Goal: Complete application form: Complete application form

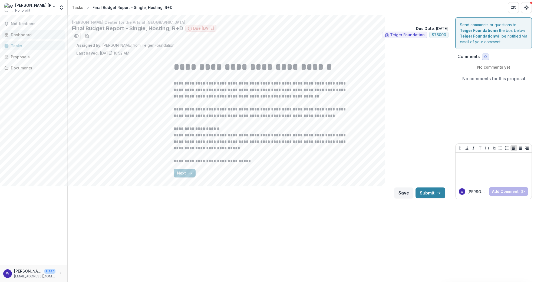
click at [30, 30] on link "Dashboard" at bounding box center [33, 34] width 63 height 9
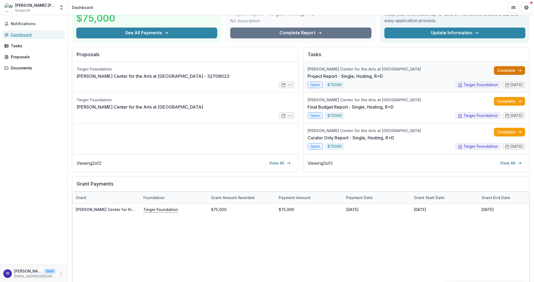
scroll to position [34, 0]
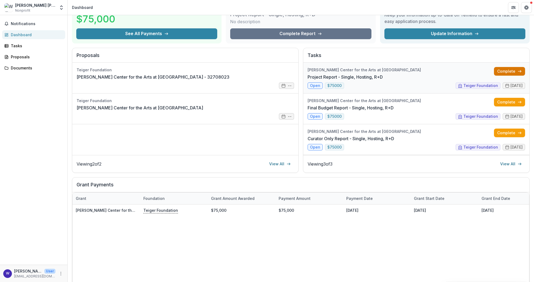
click at [512, 70] on link "Complete" at bounding box center [509, 71] width 31 height 9
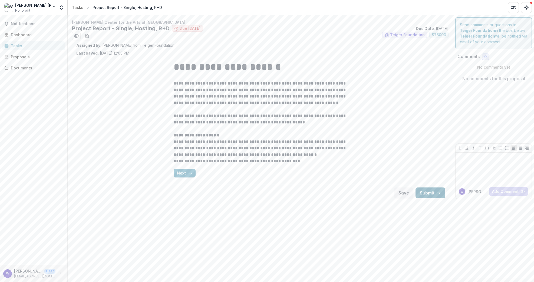
click at [431, 194] on button "Submit" at bounding box center [430, 193] width 30 height 11
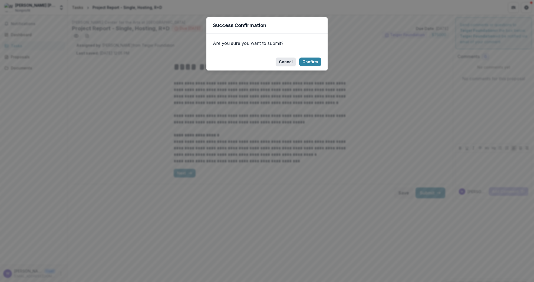
click at [283, 62] on button "Cancel" at bounding box center [286, 62] width 20 height 9
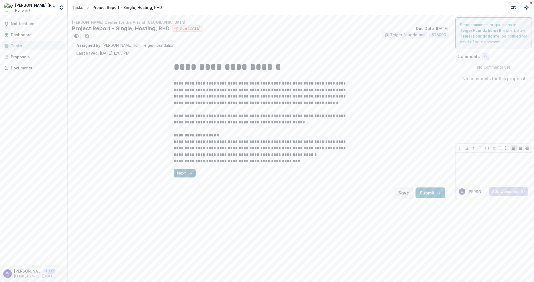
click at [182, 175] on button "Next" at bounding box center [185, 173] width 22 height 9
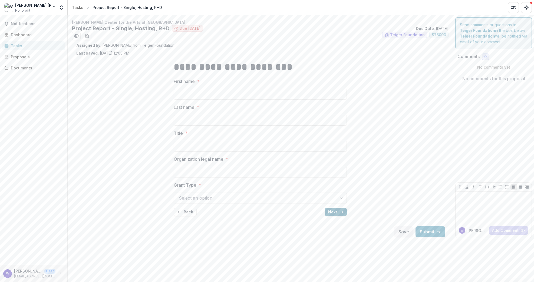
click at [340, 212] on line "button" at bounding box center [341, 212] width 3 height 0
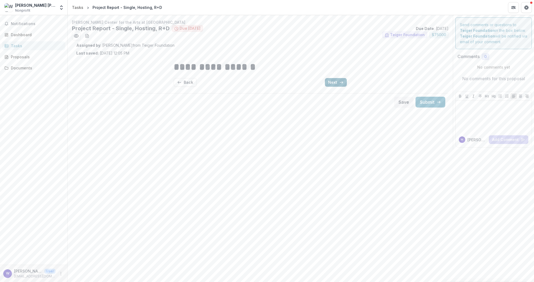
click at [330, 82] on button "Next" at bounding box center [336, 82] width 22 height 9
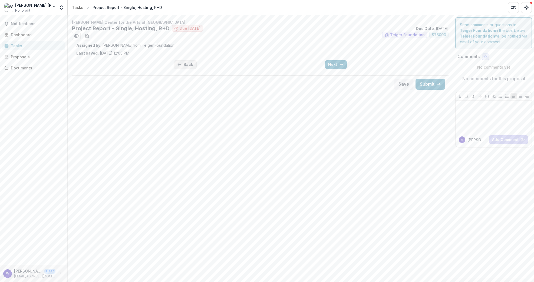
click at [181, 66] on icon "button" at bounding box center [179, 64] width 4 height 4
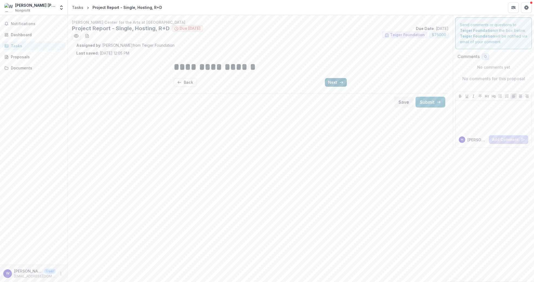
click at [334, 83] on button "Next" at bounding box center [336, 82] width 22 height 9
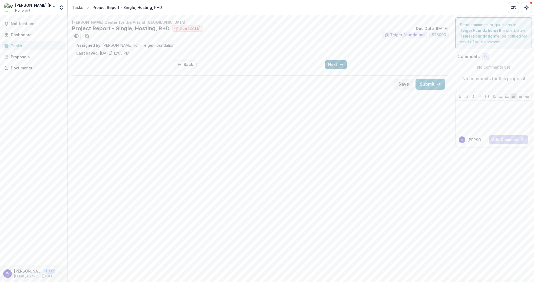
click at [335, 68] on button "Next" at bounding box center [336, 64] width 22 height 9
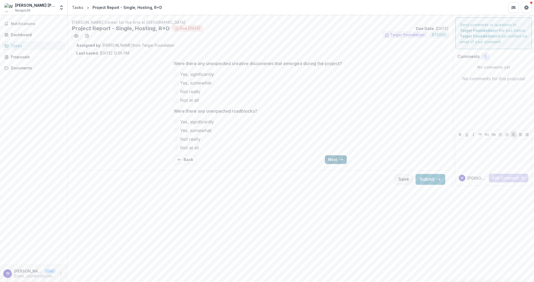
click at [332, 162] on button "Next" at bounding box center [336, 160] width 22 height 9
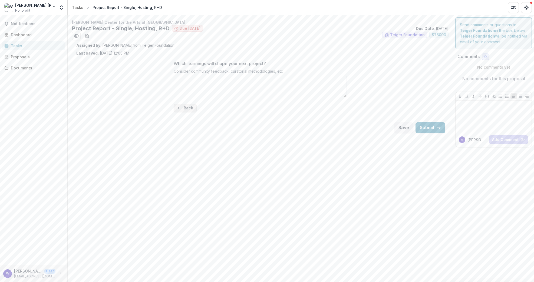
click at [188, 108] on button "Back" at bounding box center [185, 108] width 23 height 9
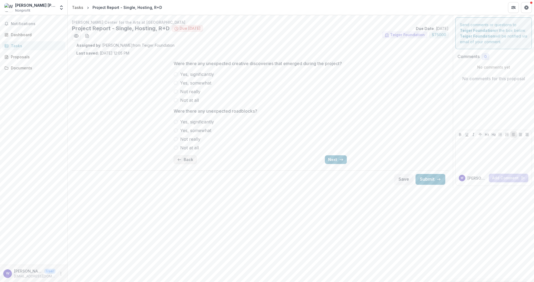
click at [189, 156] on button "Back" at bounding box center [185, 160] width 23 height 9
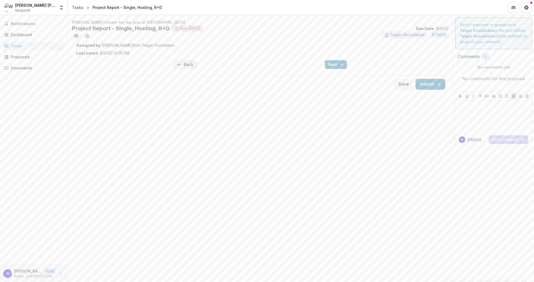
click at [186, 68] on button "Back" at bounding box center [185, 64] width 23 height 9
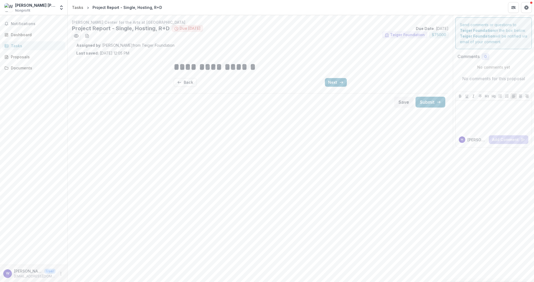
click at [186, 73] on h1 "**********" at bounding box center [260, 67] width 173 height 14
click at [186, 80] on button "Back" at bounding box center [185, 82] width 23 height 9
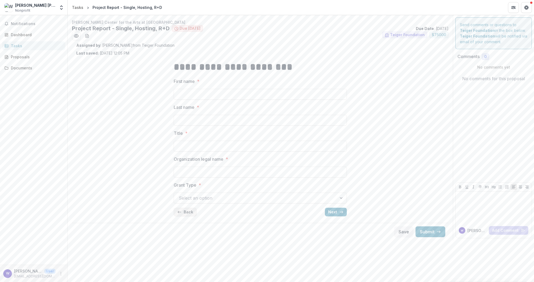
click at [190, 211] on button "Back" at bounding box center [185, 212] width 23 height 9
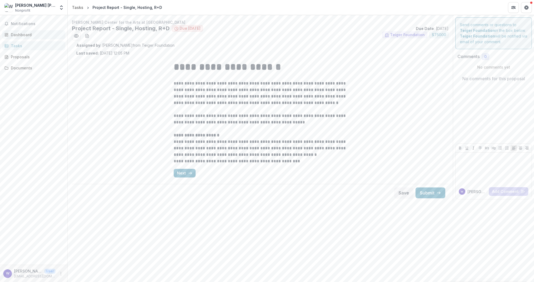
click at [26, 34] on div "Dashboard" at bounding box center [36, 35] width 50 height 6
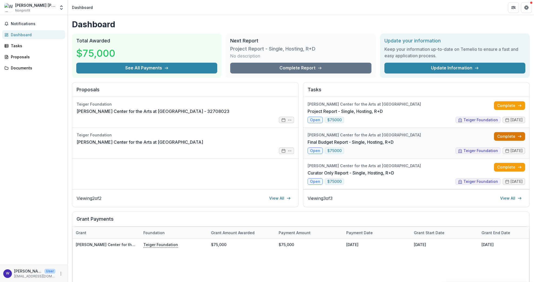
click at [500, 138] on link "Complete" at bounding box center [509, 136] width 31 height 9
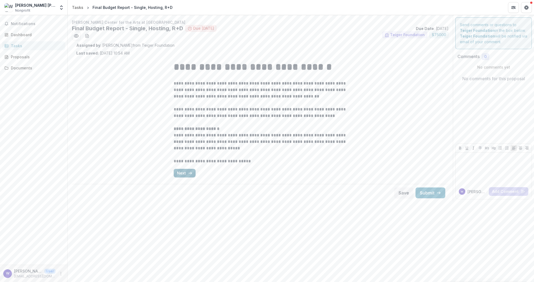
click at [188, 177] on button "Next" at bounding box center [185, 173] width 22 height 9
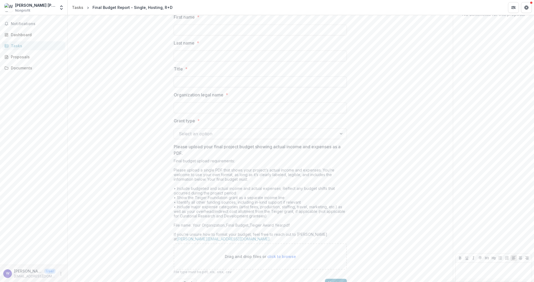
scroll to position [94, 0]
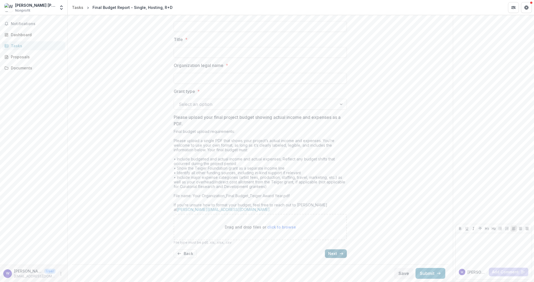
click at [340, 252] on icon "button" at bounding box center [341, 254] width 4 height 4
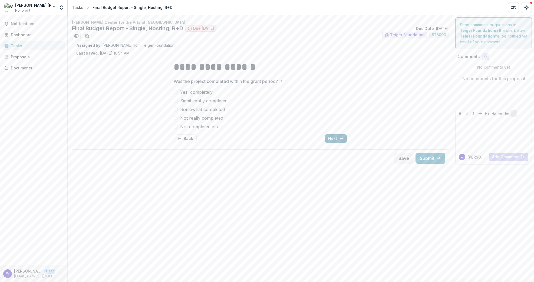
click at [330, 138] on button "Next" at bounding box center [336, 138] width 22 height 9
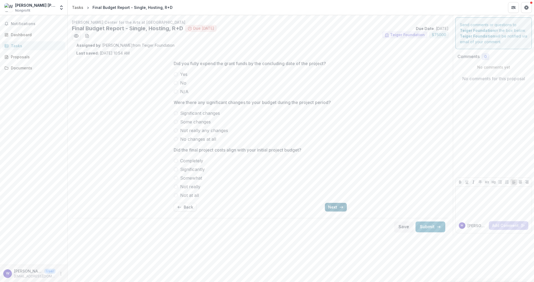
click at [331, 207] on button "Next" at bounding box center [336, 207] width 22 height 9
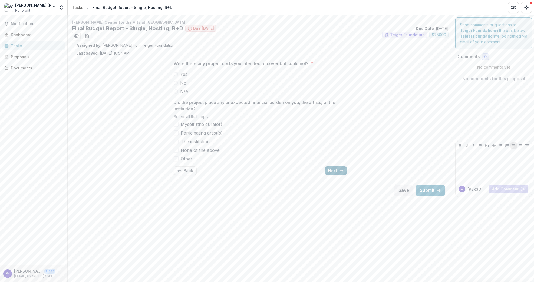
click at [335, 169] on button "Next" at bounding box center [336, 171] width 22 height 9
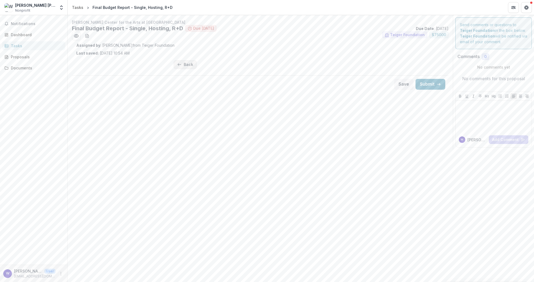
click at [178, 65] on line "button" at bounding box center [179, 65] width 3 height 0
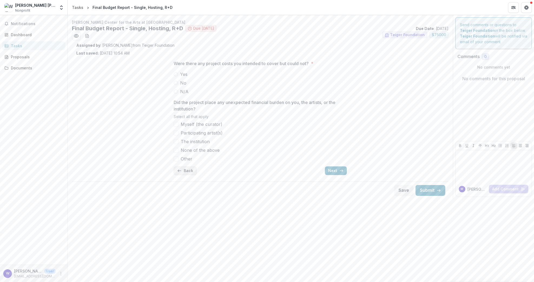
click at [182, 169] on button "Back" at bounding box center [185, 171] width 23 height 9
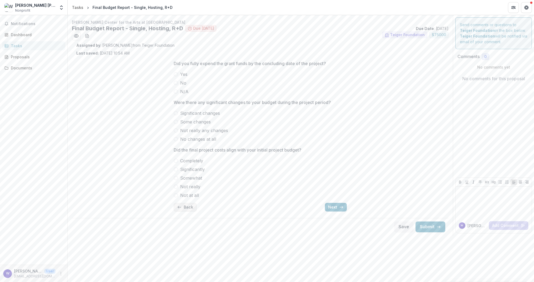
click at [186, 206] on button "Back" at bounding box center [185, 207] width 23 height 9
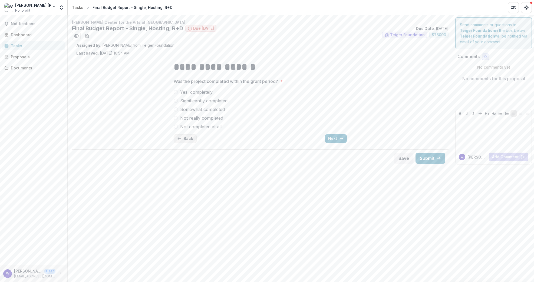
click at [189, 138] on button "Back" at bounding box center [185, 138] width 23 height 9
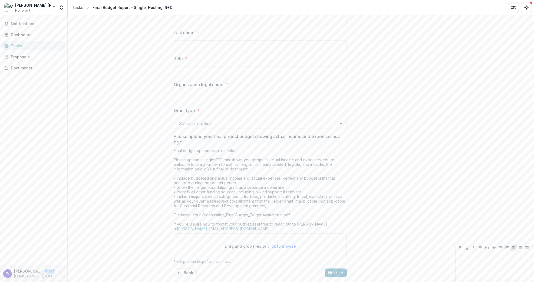
scroll to position [94, 0]
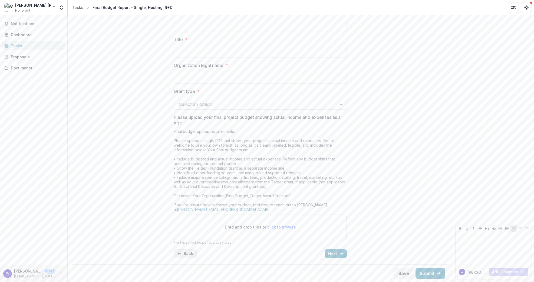
click at [184, 255] on button "Back" at bounding box center [185, 254] width 23 height 9
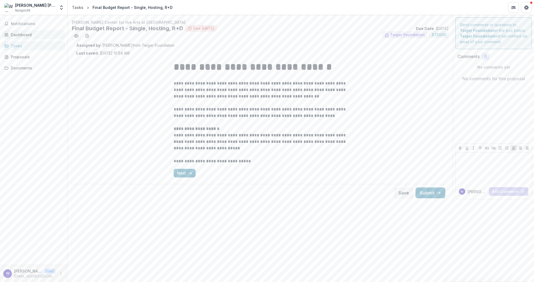
click at [37, 36] on div "Dashboard" at bounding box center [36, 35] width 50 height 6
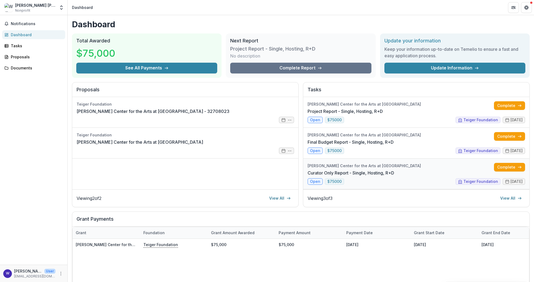
click at [361, 176] on link "Curator Only Report - Single, Hosting, R+D" at bounding box center [350, 173] width 87 height 6
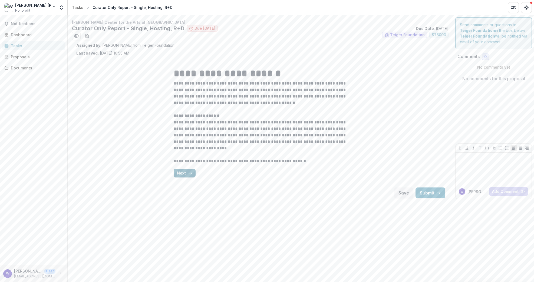
click at [189, 173] on line "button" at bounding box center [190, 173] width 3 height 0
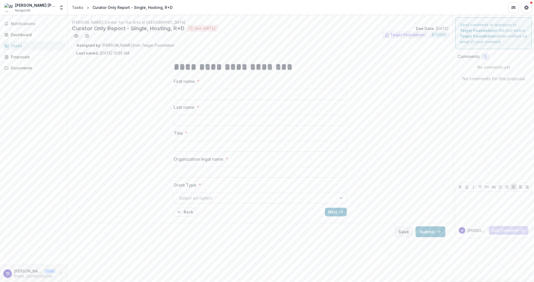
click at [350, 212] on div "**********" at bounding box center [260, 138] width 182 height 165
click at [338, 212] on button "Next" at bounding box center [336, 212] width 22 height 9
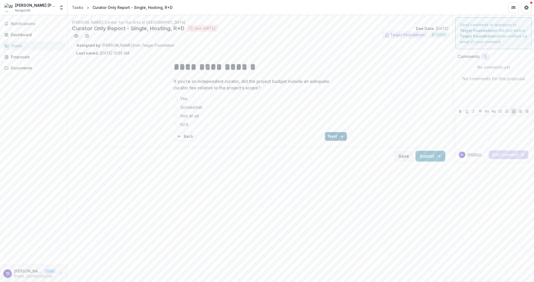
click at [338, 137] on button "Next" at bounding box center [336, 136] width 22 height 9
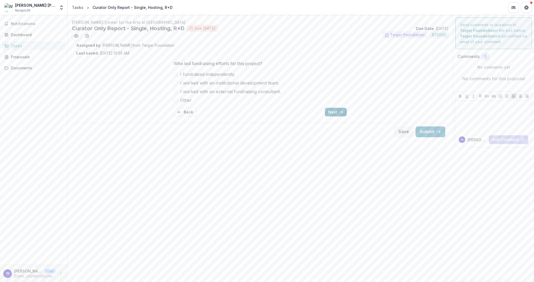
click at [339, 111] on icon "button" at bounding box center [341, 112] width 4 height 4
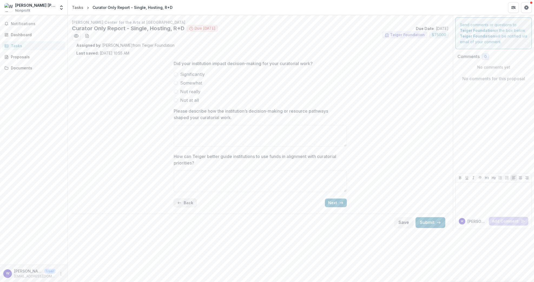
click at [187, 202] on button "Back" at bounding box center [185, 203] width 23 height 9
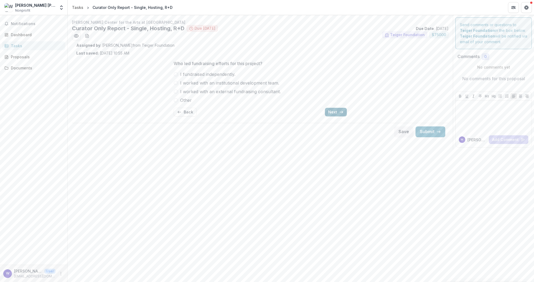
click at [339, 114] on button "Next" at bounding box center [336, 112] width 22 height 9
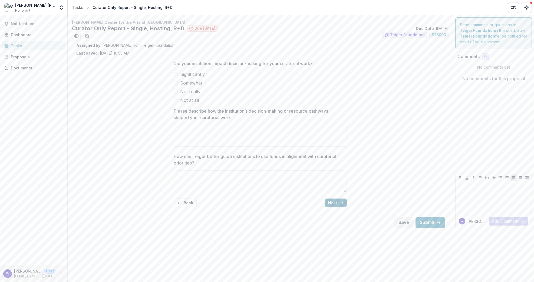
click at [335, 203] on button "Next" at bounding box center [336, 203] width 22 height 9
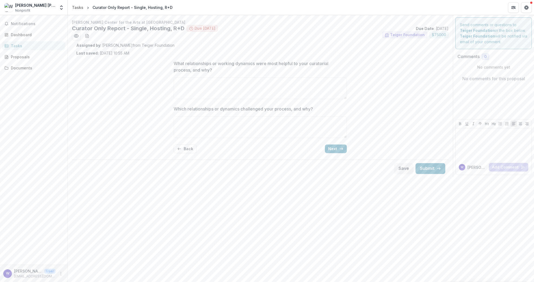
click at [347, 153] on div "What relationships or working dynamics were most helpful to your curatorial pro…" at bounding box center [260, 107] width 182 height 102
click at [341, 153] on button "Next" at bounding box center [336, 149] width 22 height 9
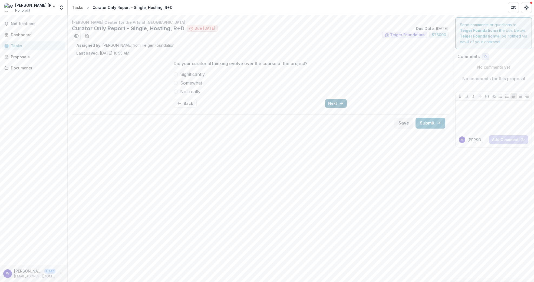
click at [337, 103] on button "Next" at bounding box center [336, 103] width 22 height 9
click at [337, 106] on button "Next" at bounding box center [336, 103] width 22 height 9
click at [190, 100] on button "Back" at bounding box center [185, 103] width 23 height 9
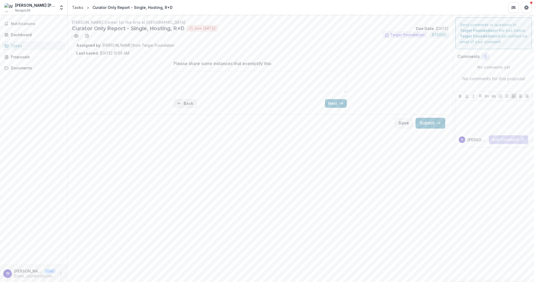
click at [190, 100] on button "Back" at bounding box center [185, 103] width 23 height 9
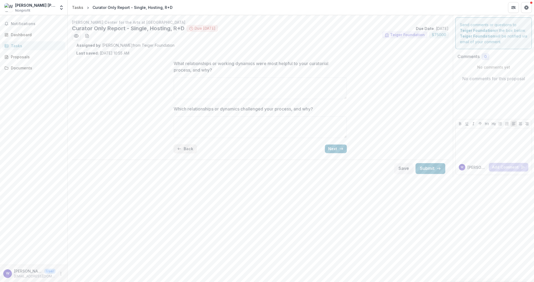
click at [184, 146] on button "Back" at bounding box center [185, 149] width 23 height 9
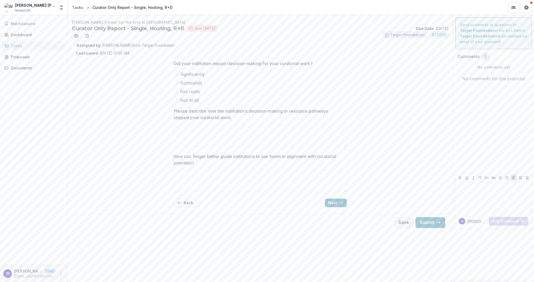
click at [181, 209] on div "Did your institution impact decision-making for your curatorial work? Significa…" at bounding box center [260, 134] width 173 height 156
click at [183, 204] on button "Back" at bounding box center [185, 203] width 23 height 9
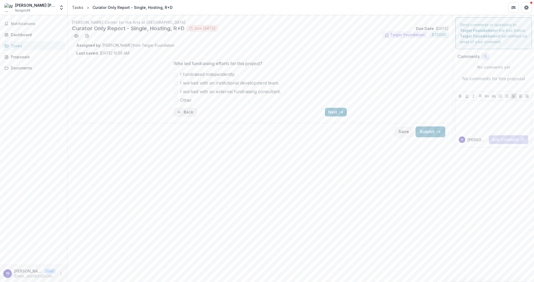
click at [181, 109] on button "Back" at bounding box center [185, 112] width 23 height 9
